Goal: Task Accomplishment & Management: Manage account settings

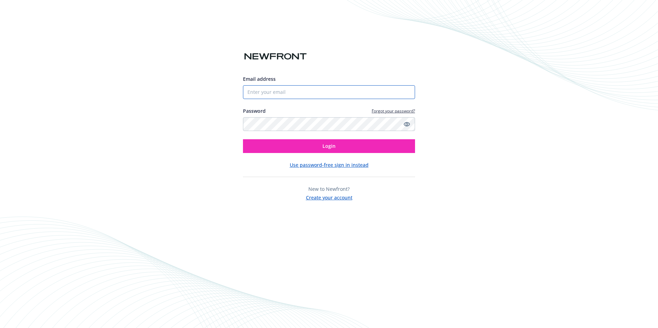
click at [295, 95] on input "Email address" at bounding box center [329, 92] width 172 height 14
type input "[EMAIL_ADDRESS][DOMAIN_NAME]"
click at [243, 139] on button "Login" at bounding box center [329, 146] width 172 height 14
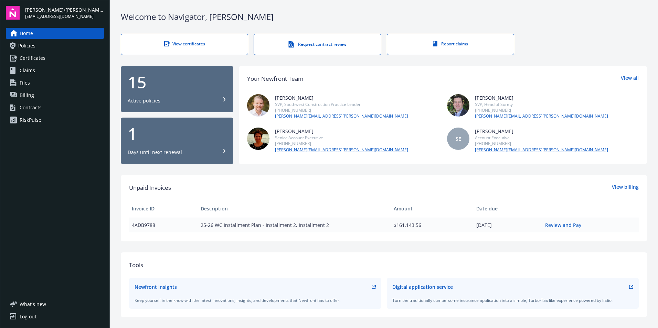
click at [185, 140] on div "1" at bounding box center [177, 134] width 99 height 17
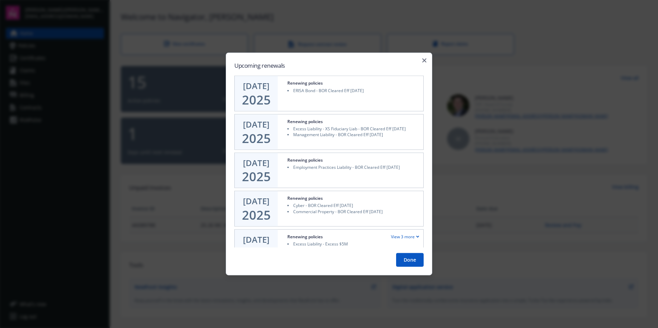
click at [398, 261] on button "Done" at bounding box center [410, 260] width 28 height 14
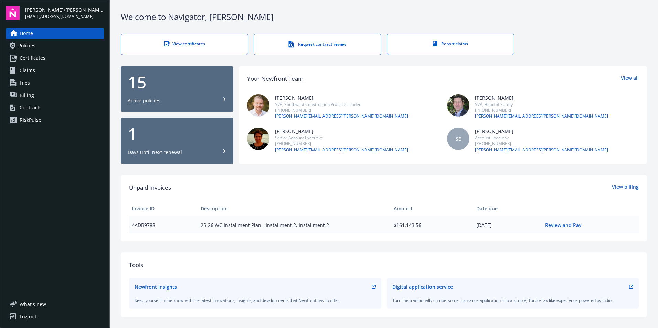
click at [196, 134] on div "1" at bounding box center [177, 134] width 99 height 17
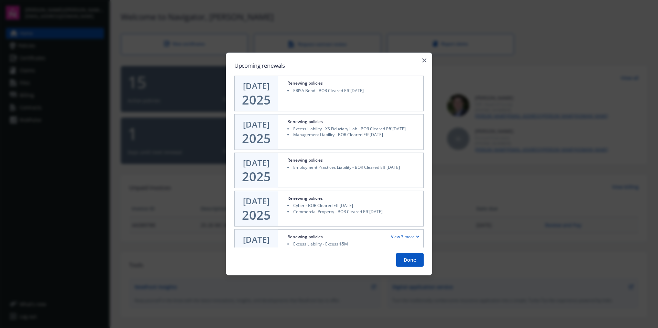
click at [401, 260] on button "Done" at bounding box center [410, 260] width 28 height 14
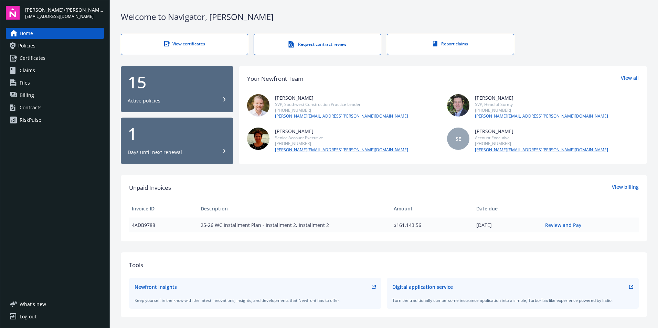
click at [30, 316] on div "Log out" at bounding box center [28, 317] width 17 height 11
